Goal: Information Seeking & Learning: Understand process/instructions

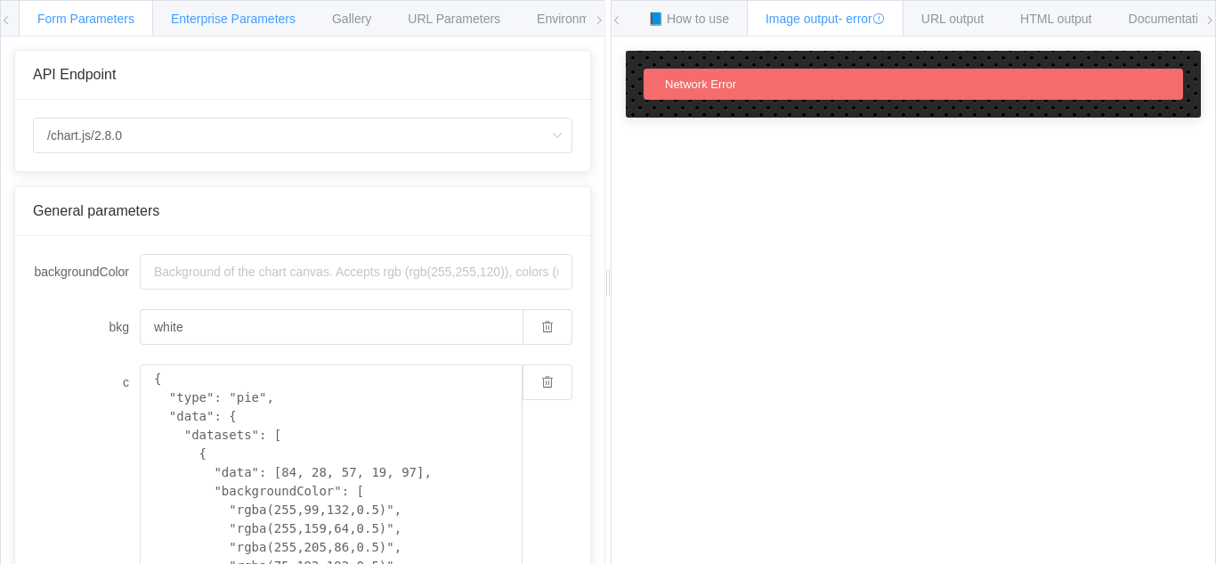
click at [242, 20] on span "Enterprise Parameters" at bounding box center [233, 19] width 125 height 14
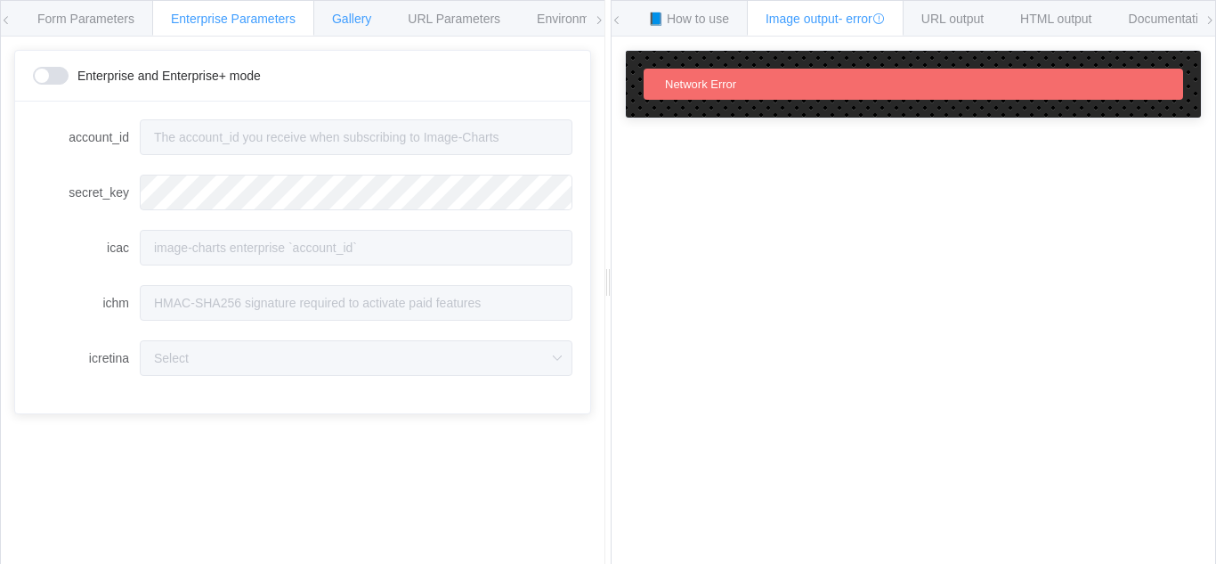
click at [349, 11] on div "Gallery" at bounding box center [351, 18] width 77 height 36
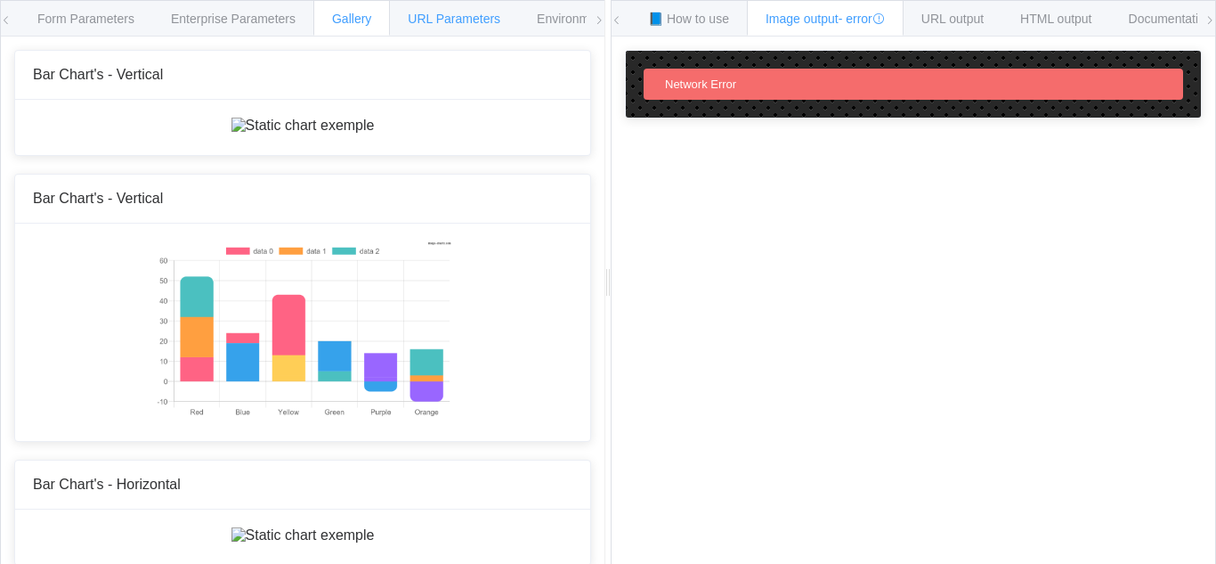
click at [463, 22] on span "URL Parameters" at bounding box center [454, 19] width 93 height 14
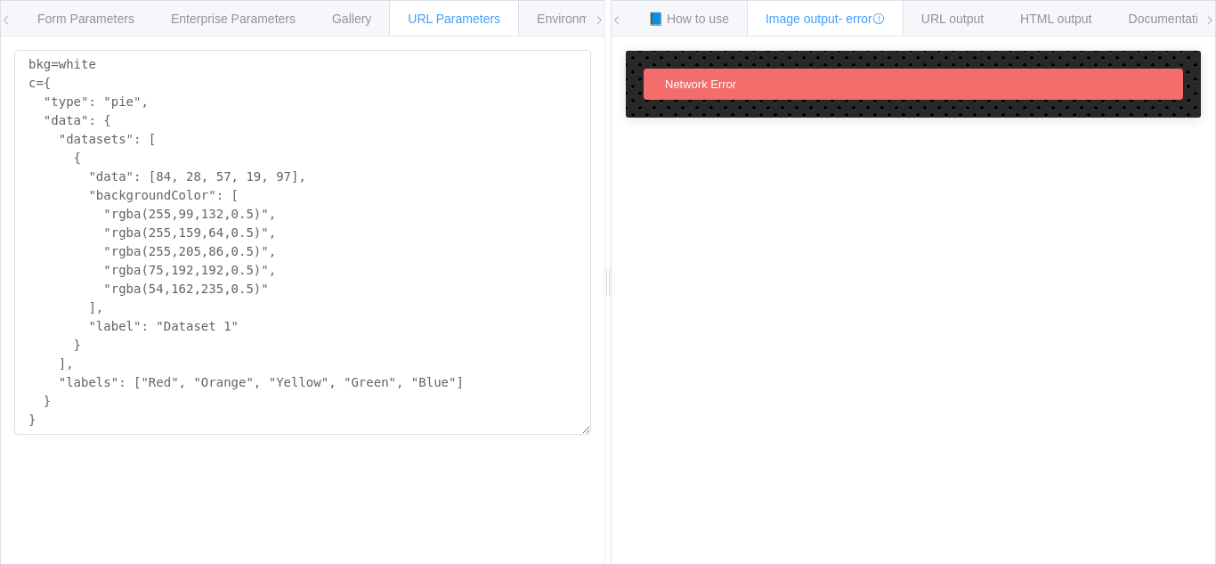
click at [730, 81] on span "Network Error" at bounding box center [700, 83] width 71 height 13
click at [710, 19] on span "📘 How to use" at bounding box center [688, 19] width 81 height 14
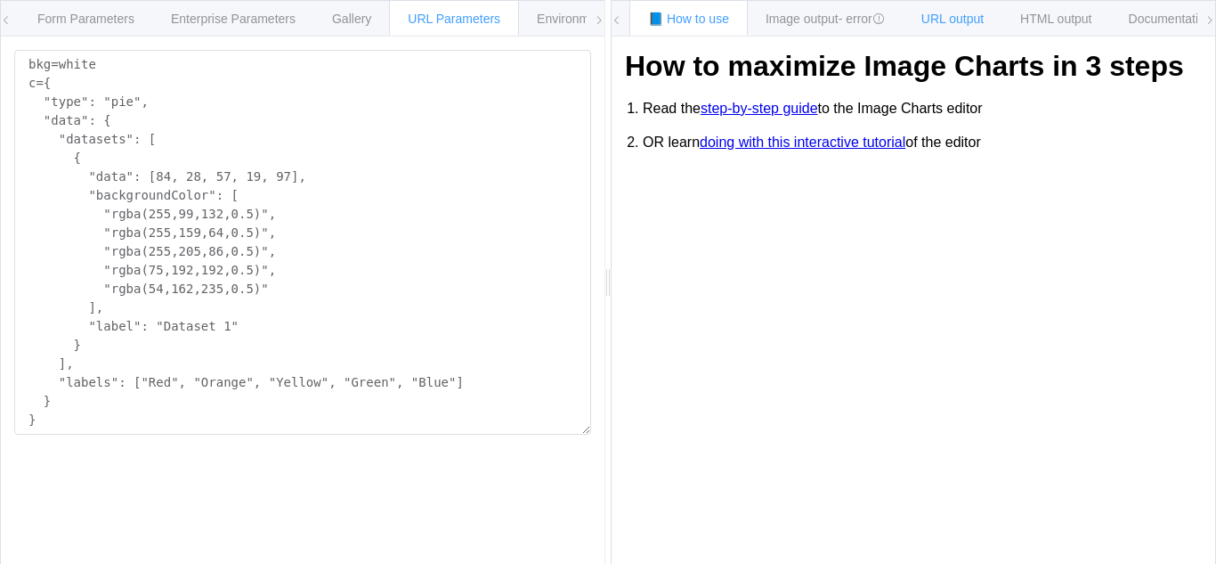
click at [978, 21] on span "URL output" at bounding box center [952, 19] width 62 height 14
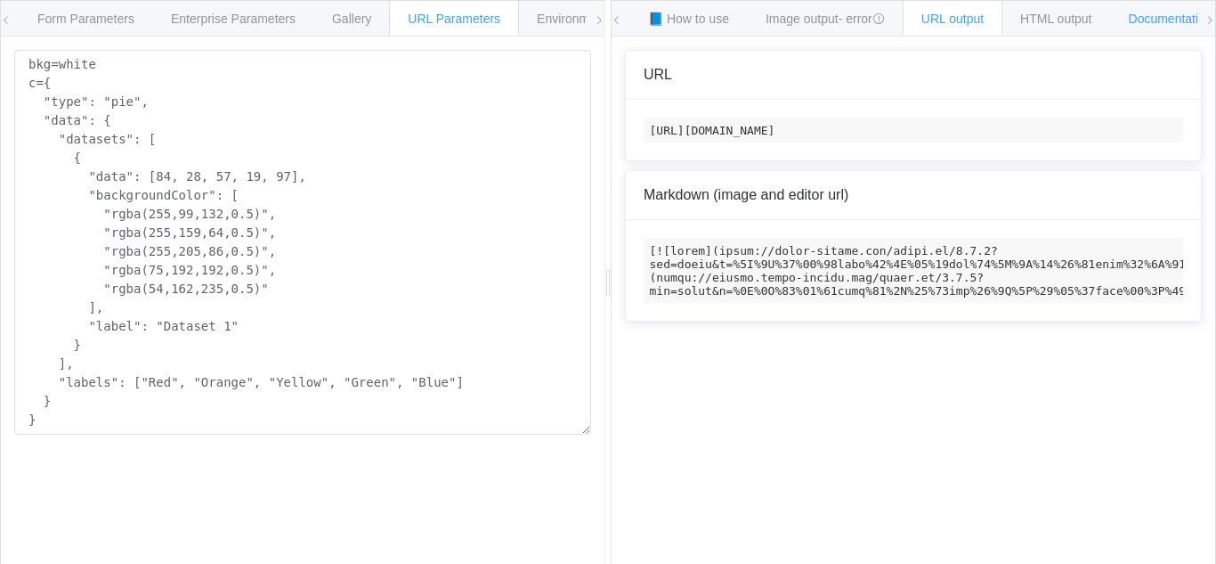
click at [1170, 21] on span "Documentation" at bounding box center [1171, 19] width 84 height 14
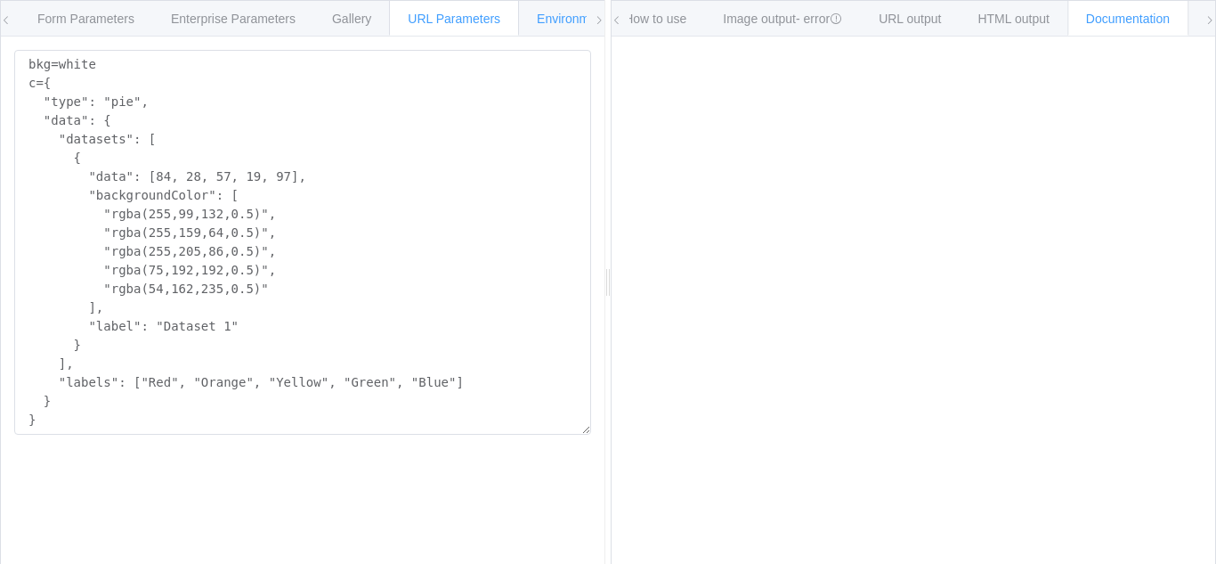
click at [565, 26] on div "Environments" at bounding box center [575, 18] width 114 height 36
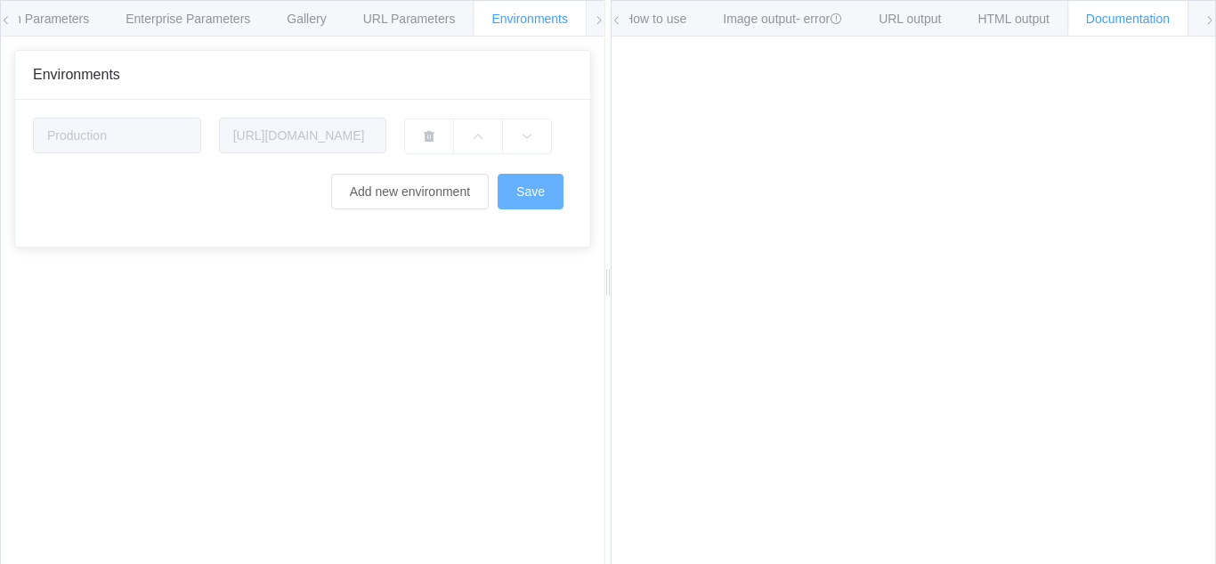
click at [513, 195] on button "Save" at bounding box center [531, 192] width 66 height 36
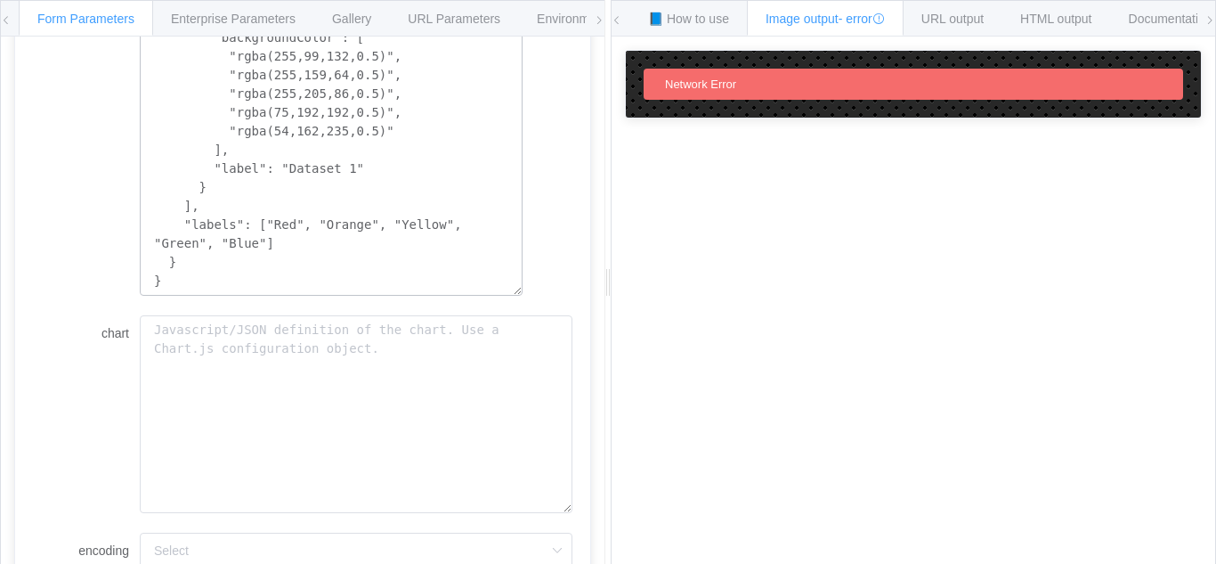
scroll to position [592, 0]
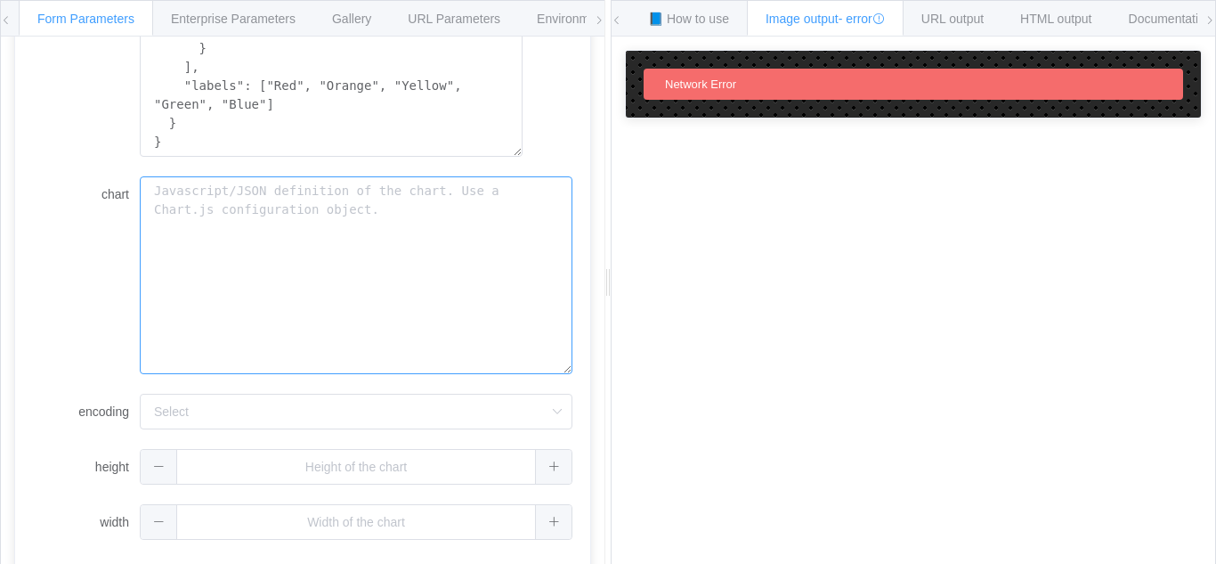
click at [203, 200] on textarea "chart" at bounding box center [356, 275] width 433 height 198
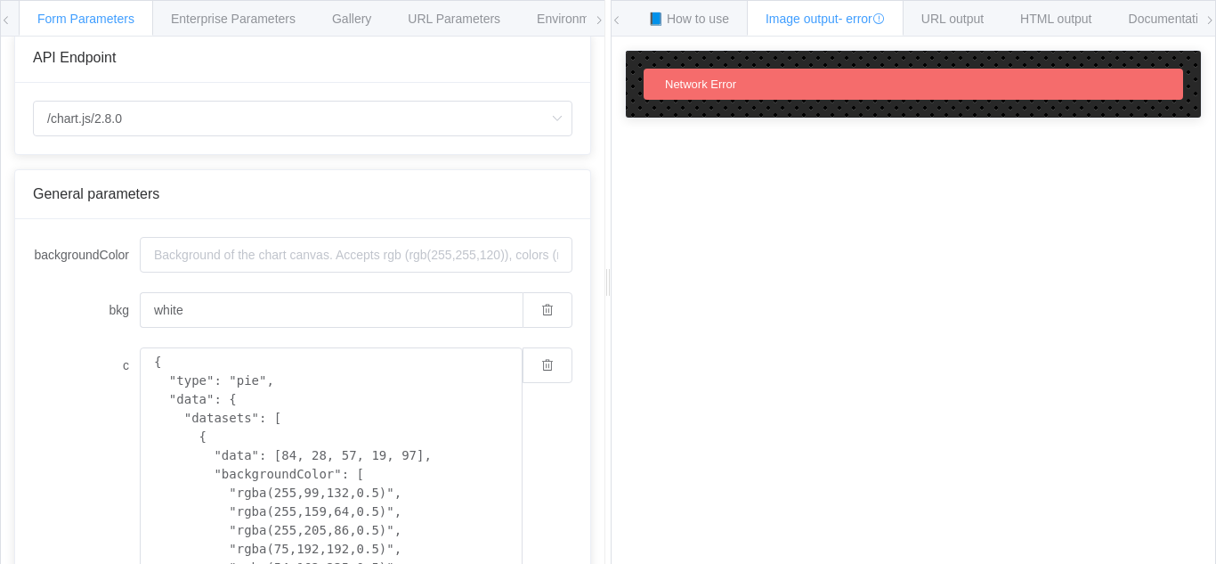
scroll to position [0, 0]
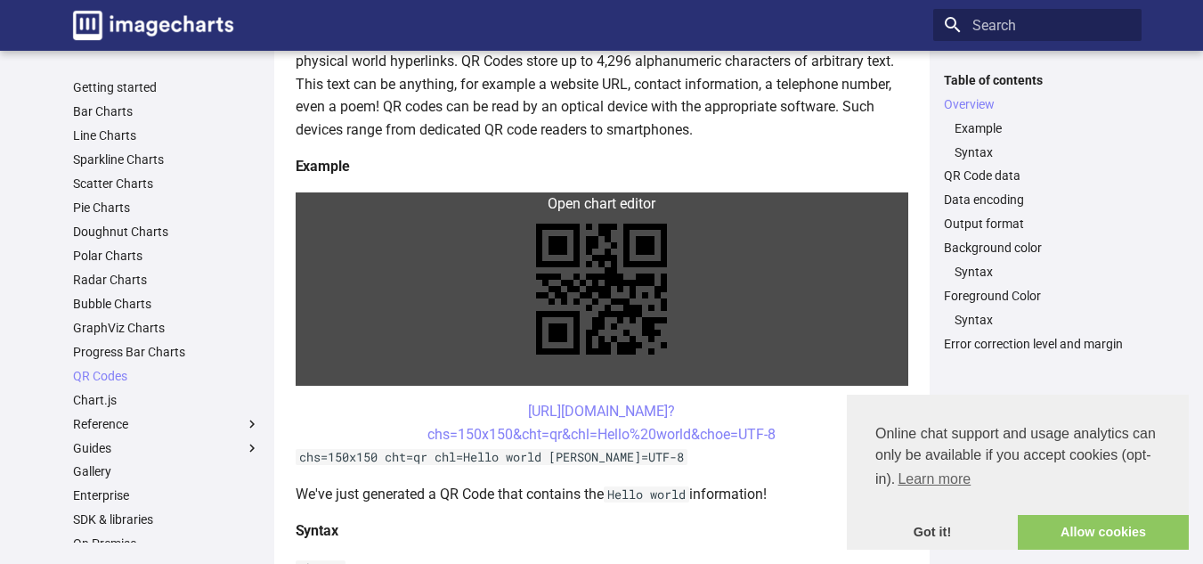
scroll to position [356, 0]
